Goal: Information Seeking & Learning: Learn about a topic

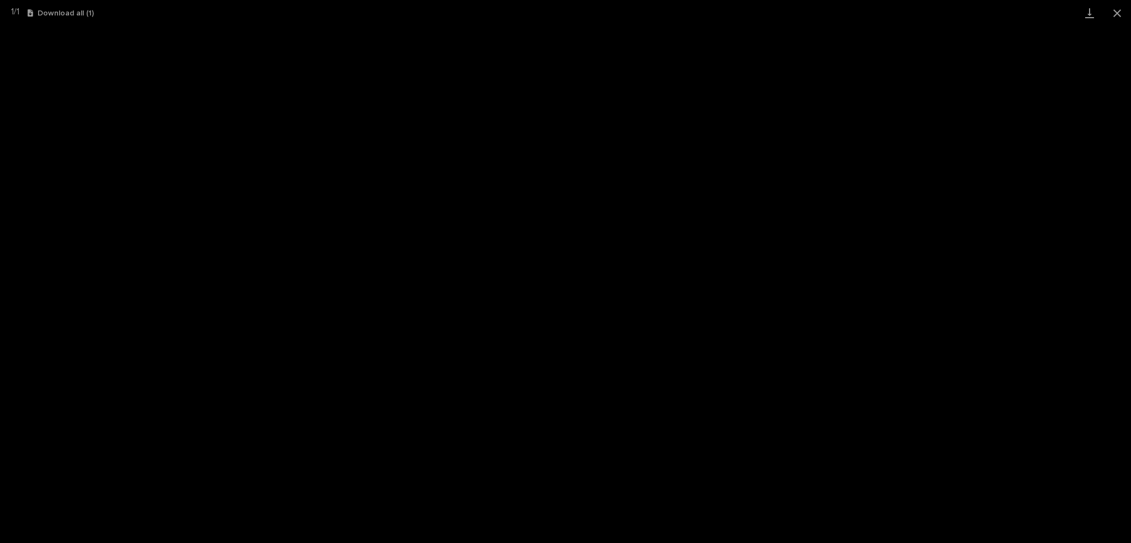
scroll to position [28, 0]
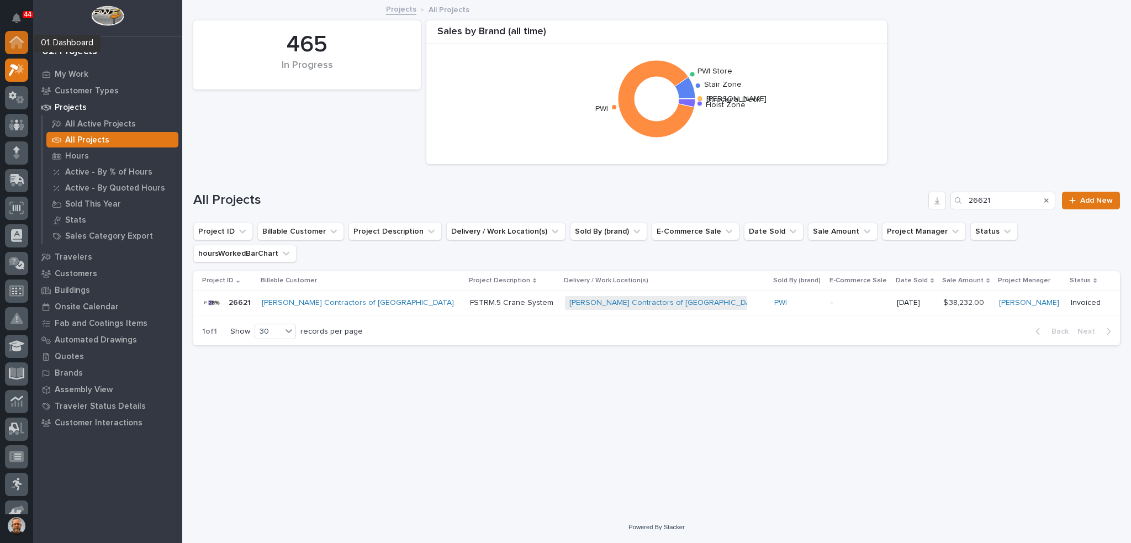
click at [18, 42] on icon at bounding box center [16, 43] width 11 height 11
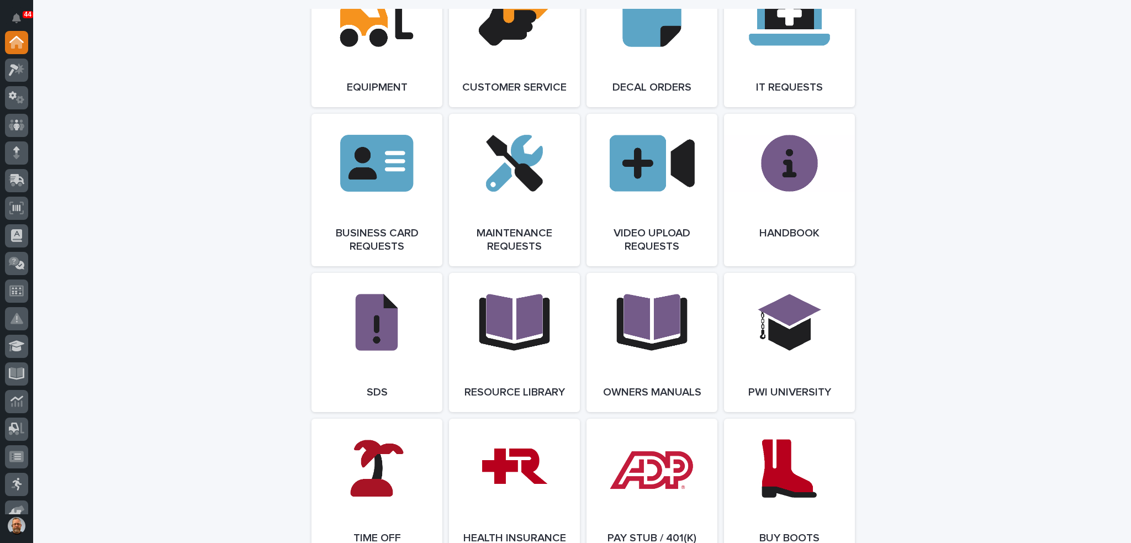
scroll to position [1657, 0]
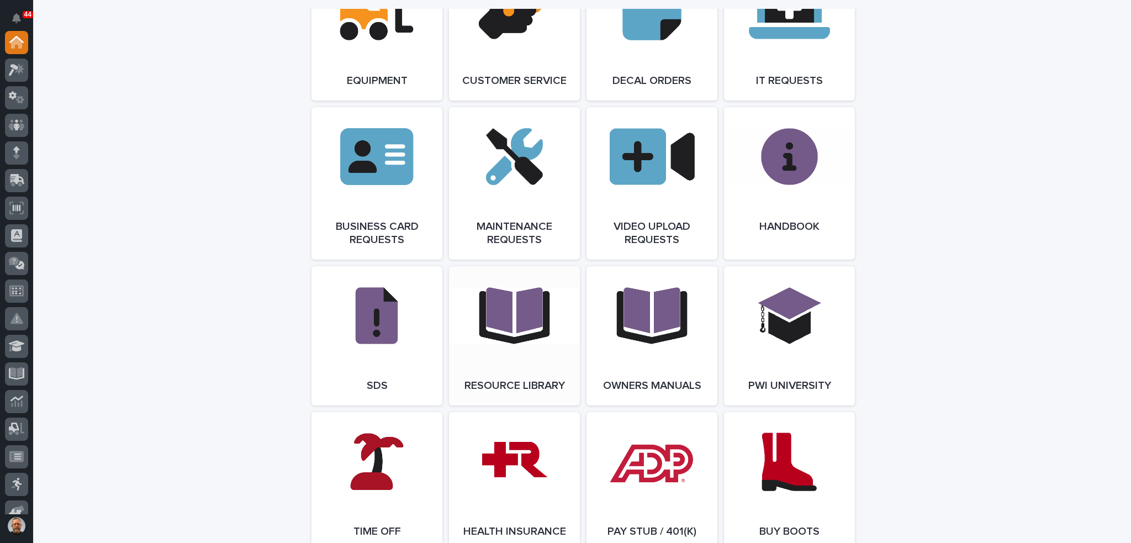
click at [511, 335] on link "Open Link" at bounding box center [514, 335] width 131 height 139
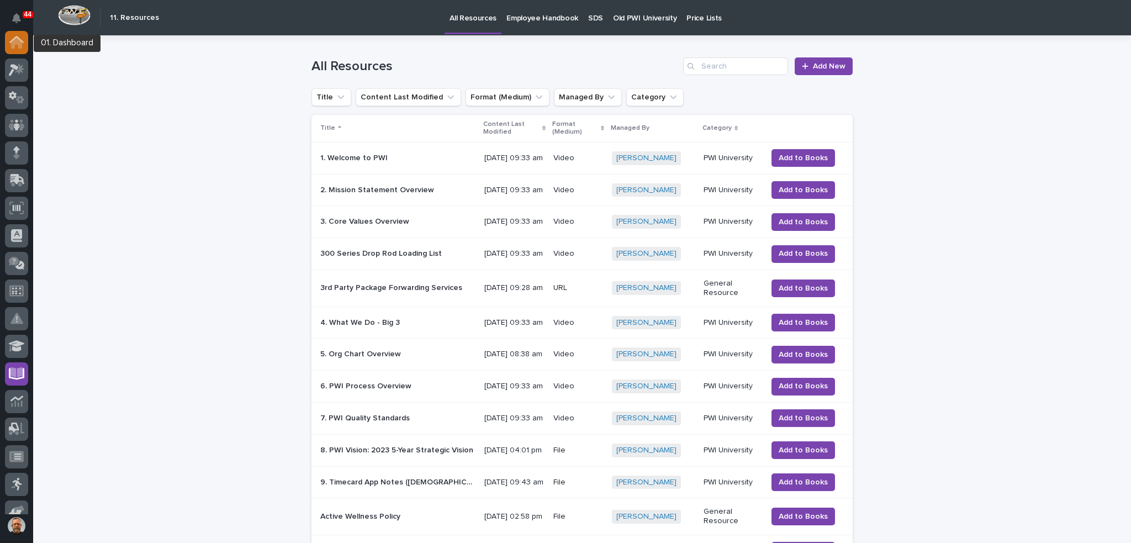
click at [18, 44] on icon at bounding box center [16, 43] width 11 height 11
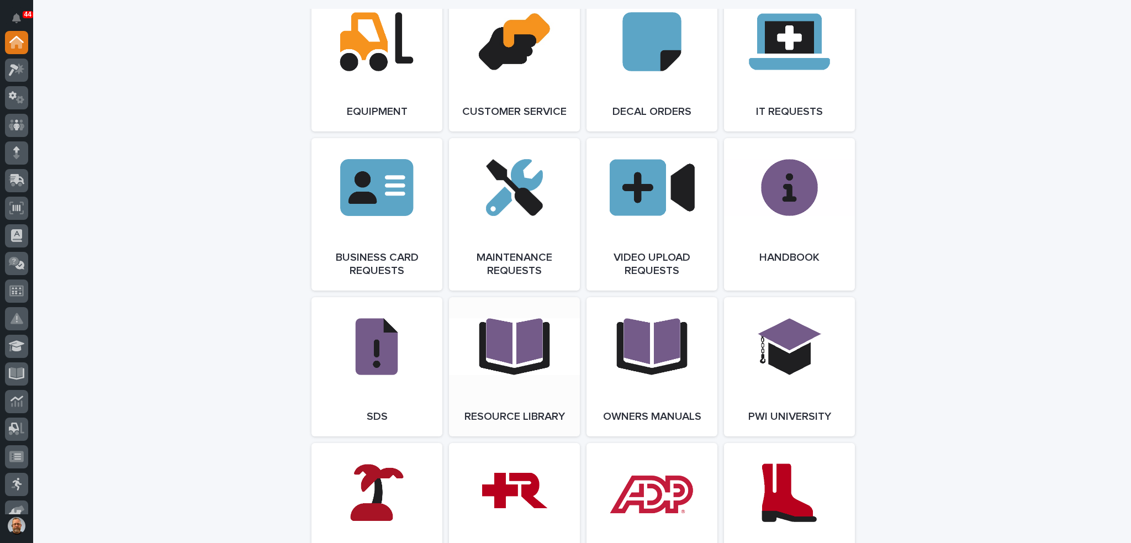
scroll to position [1712, 0]
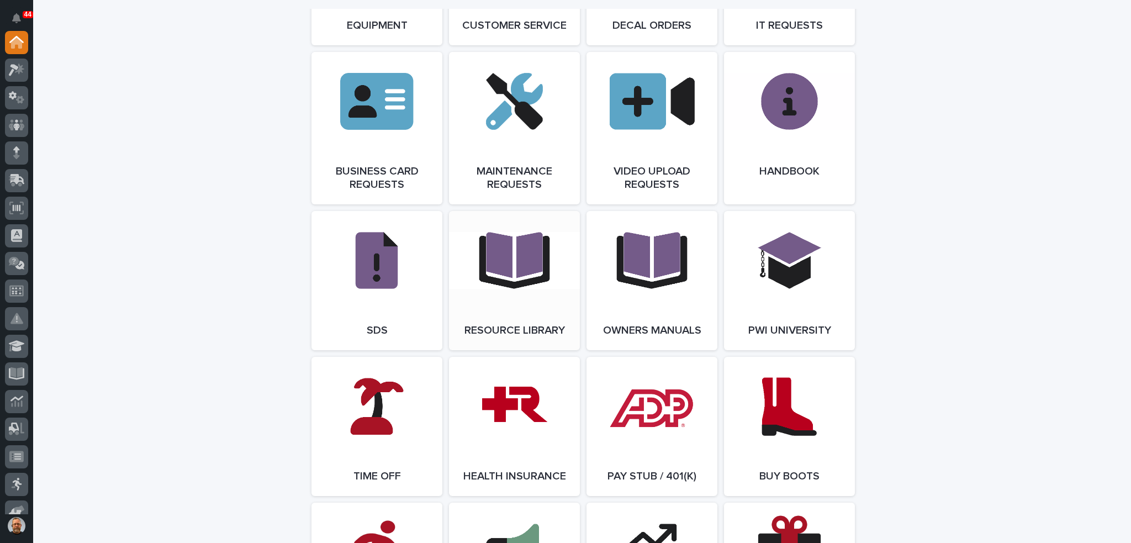
click at [506, 284] on span "Open Link" at bounding box center [514, 281] width 36 height 8
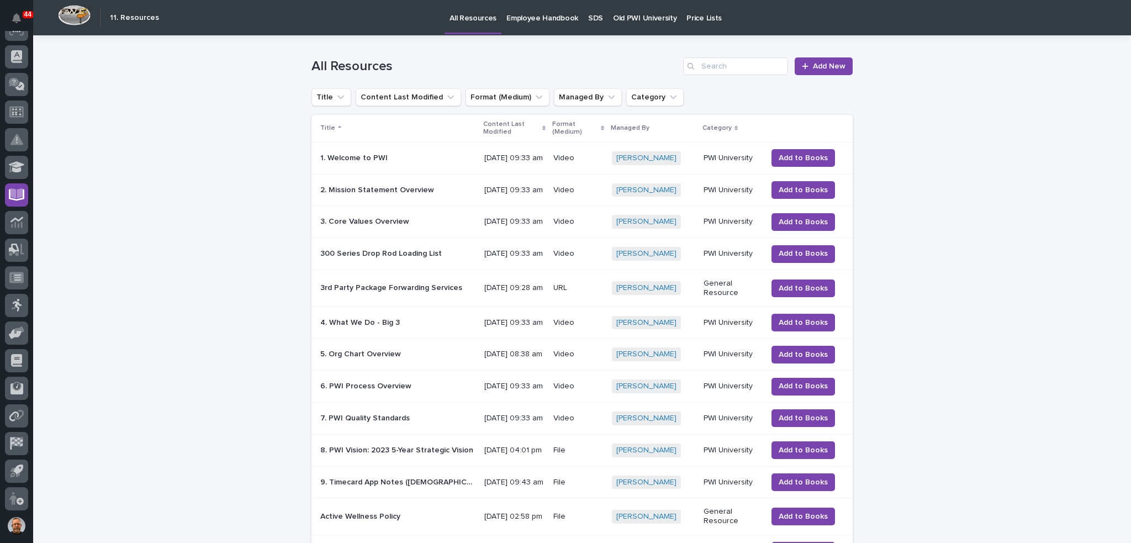
click at [628, 18] on p "Old PWI University" at bounding box center [645, 11] width 64 height 23
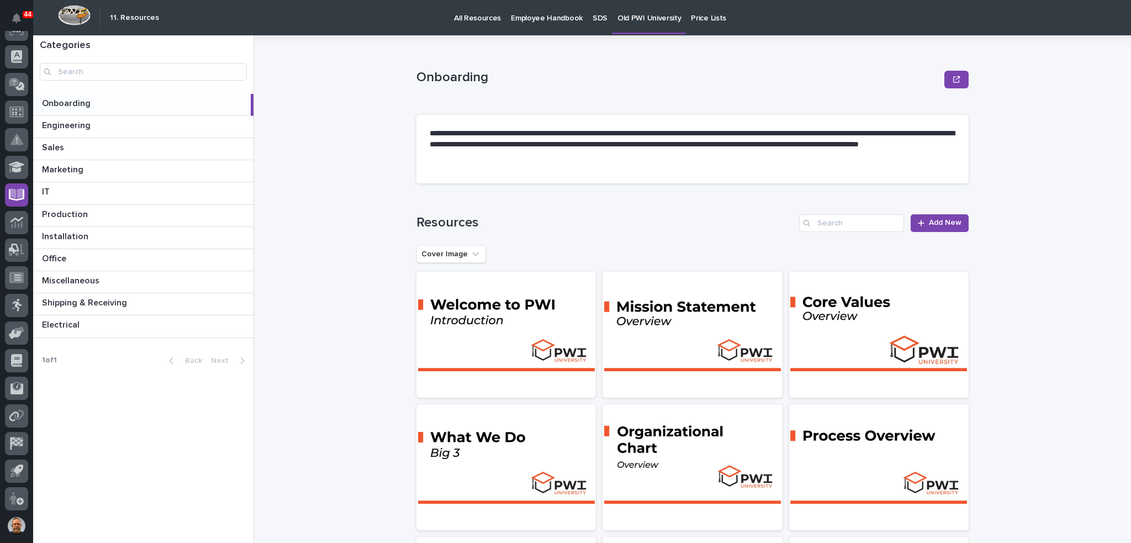
click at [637, 17] on p "Old PWI University" at bounding box center [649, 11] width 64 height 23
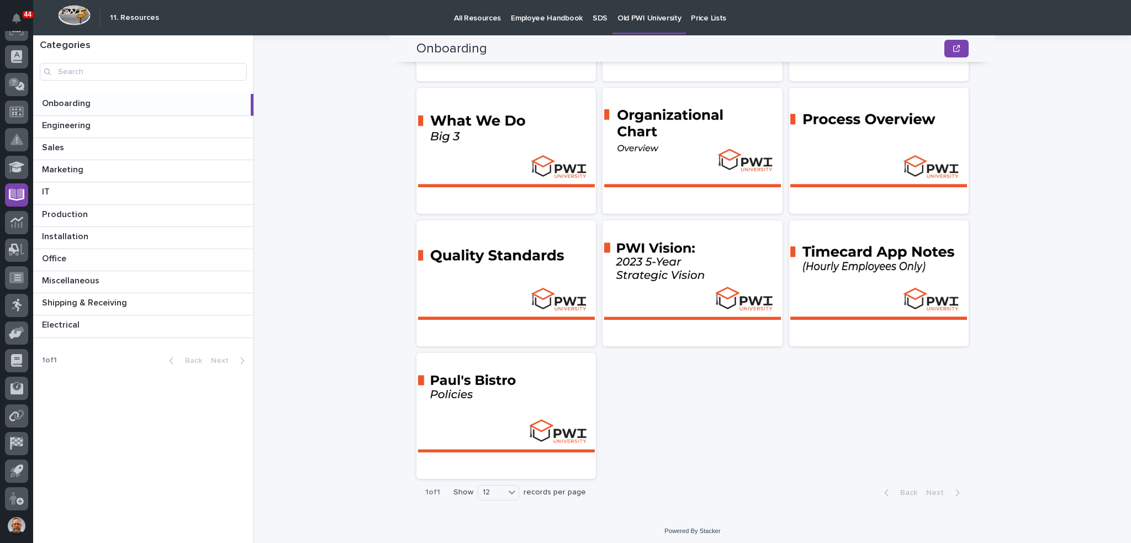
scroll to position [320, 0]
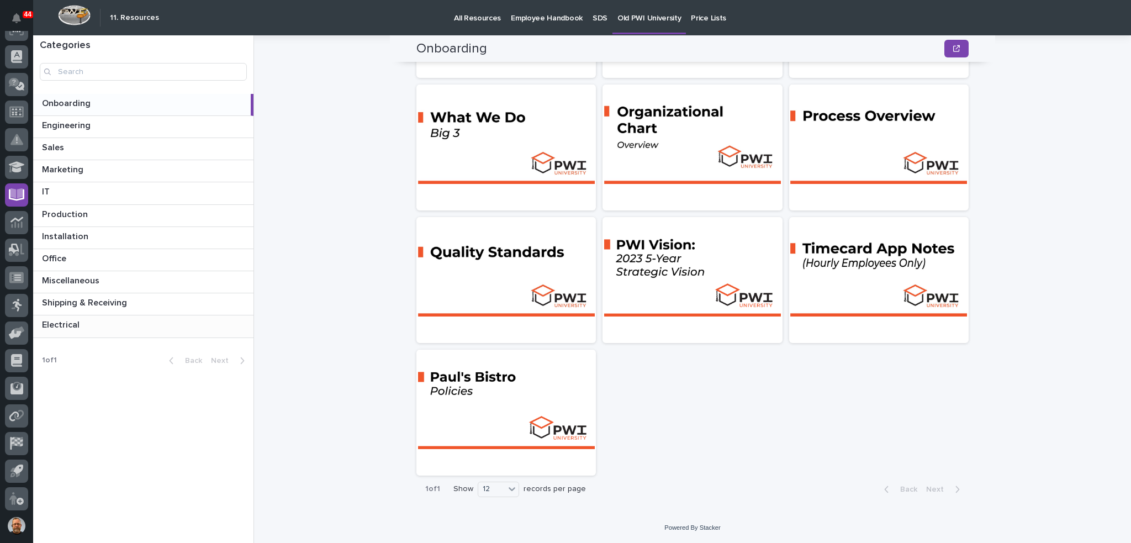
click at [72, 329] on p "Electrical" at bounding box center [62, 324] width 40 height 13
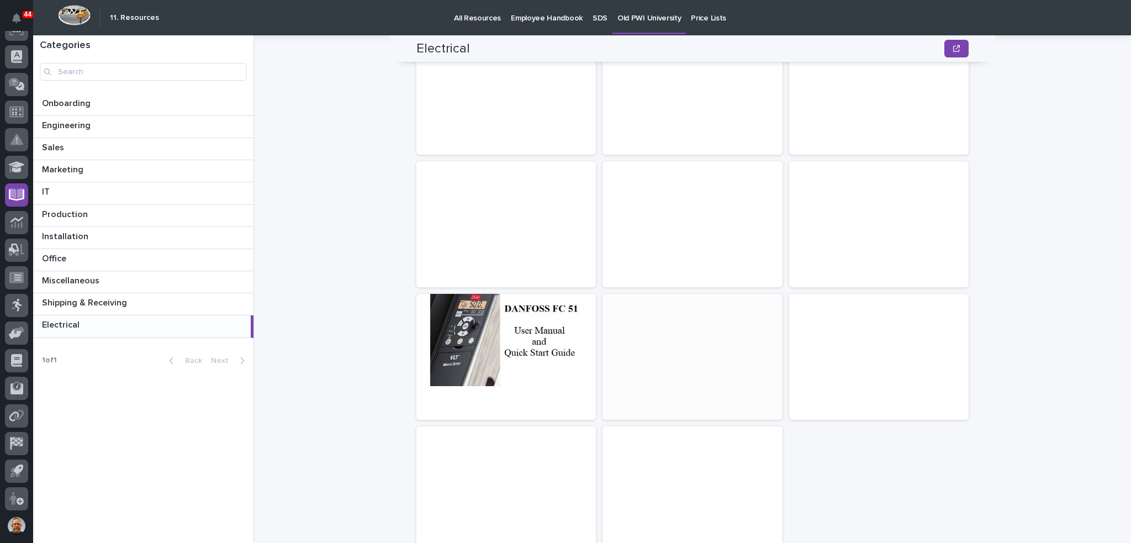
scroll to position [221, 0]
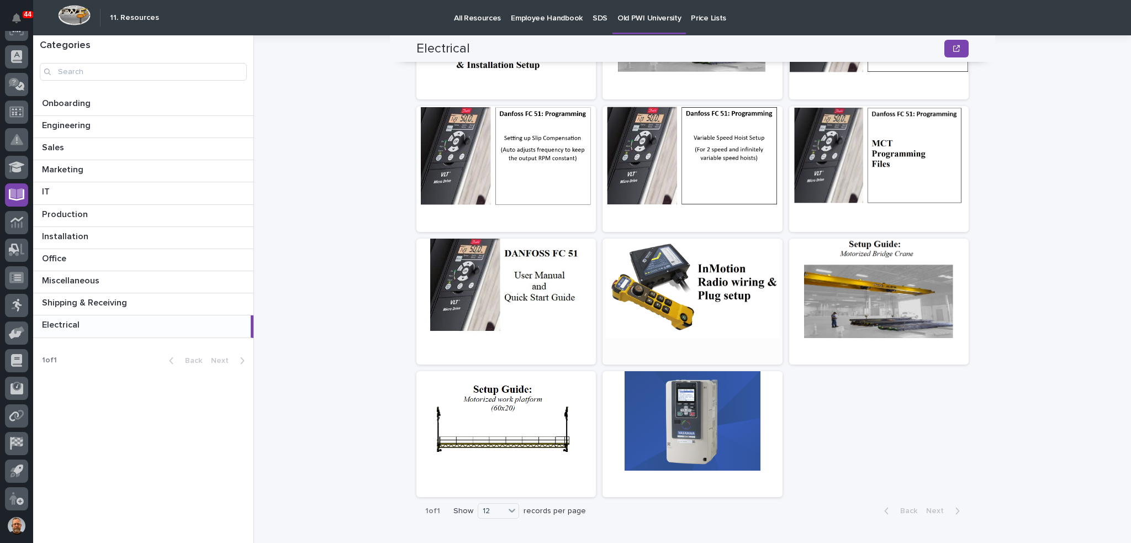
click at [665, 279] on div at bounding box center [692, 288] width 179 height 99
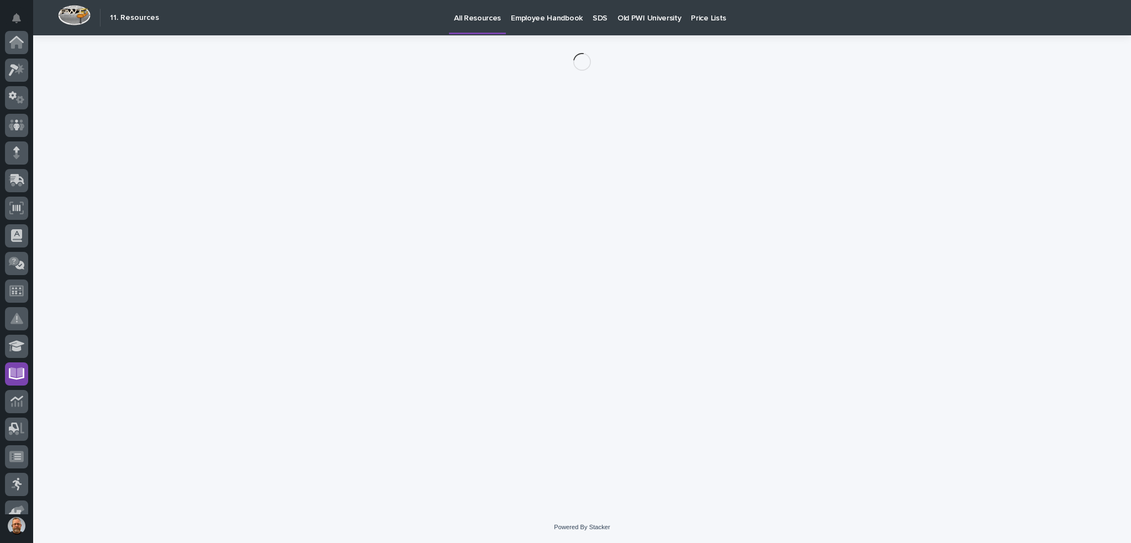
scroll to position [179, 0]
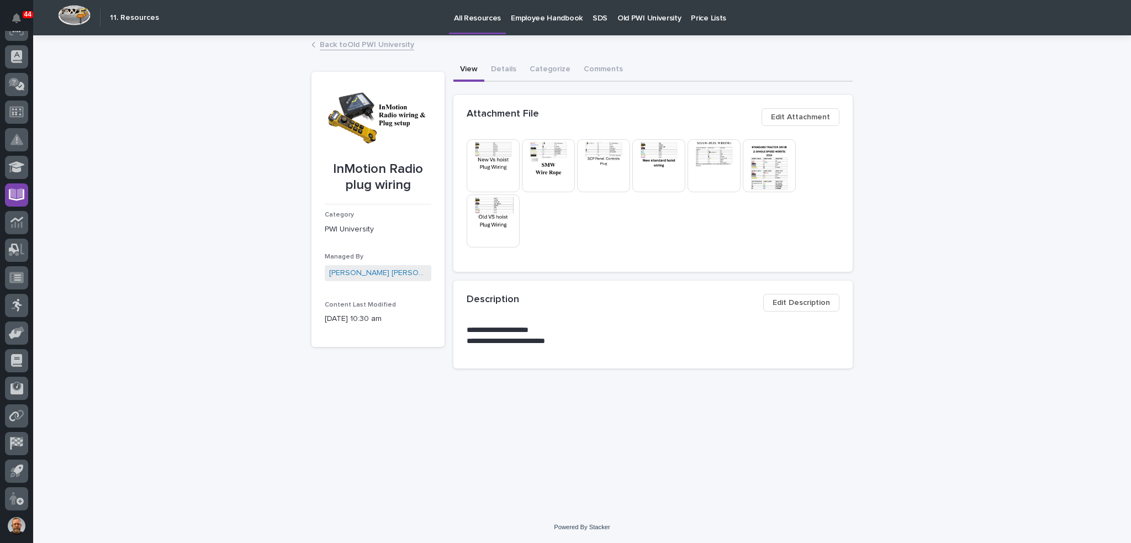
click at [606, 173] on img at bounding box center [603, 165] width 53 height 53
